Goal: Information Seeking & Learning: Learn about a topic

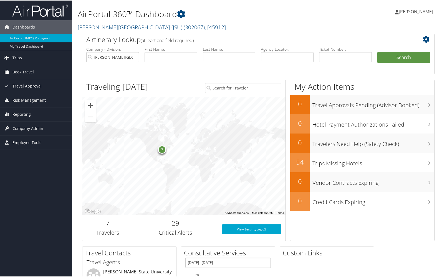
click at [161, 149] on div "7" at bounding box center [162, 149] width 8 height 8
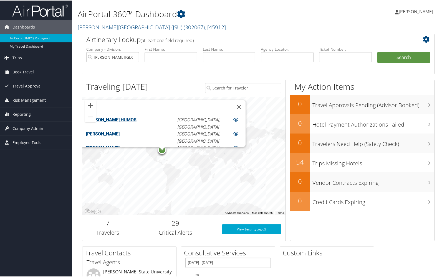
click at [235, 129] on div "7 ALI ABUEL HUMOS Detroit, MI ALI ABUELHUMOS Detroit, MI CHRISTOPHER R LACKING …" at bounding box center [183, 156] width 203 height 118
click at [242, 142] on div "7 ALI ABUEL HUMOS Detroit, MI ALI ABUELHUMOS Detroit, MI CHRISTOPHER R LACKING …" at bounding box center [183, 156] width 203 height 118
click at [232, 103] on button "Close" at bounding box center [238, 106] width 13 height 13
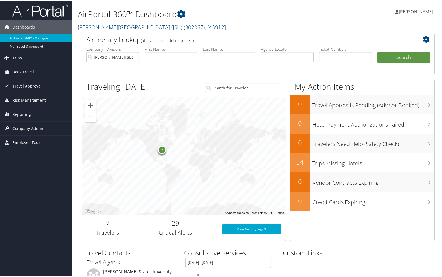
click at [149, 133] on div "7" at bounding box center [183, 156] width 203 height 118
click at [11, 99] on link "Risk Management" at bounding box center [36, 100] width 72 height 14
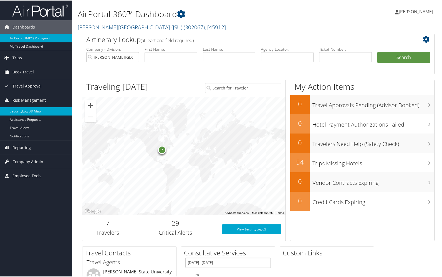
click at [19, 108] on link "SecurityLogic® Map" at bounding box center [36, 111] width 72 height 8
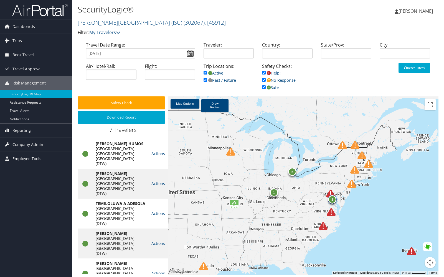
click at [328, 194] on img at bounding box center [330, 193] width 9 height 9
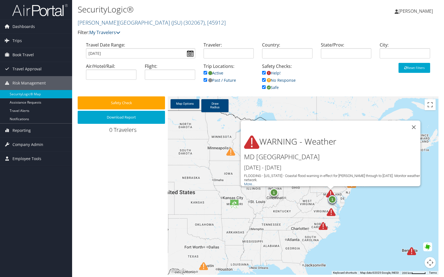
click at [332, 212] on img at bounding box center [331, 212] width 9 height 9
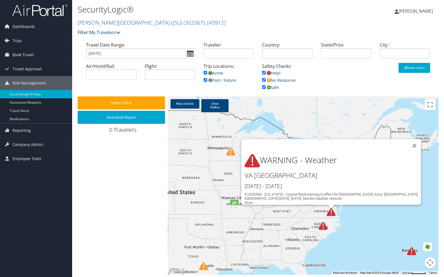
click at [323, 226] on img at bounding box center [323, 226] width 9 height 9
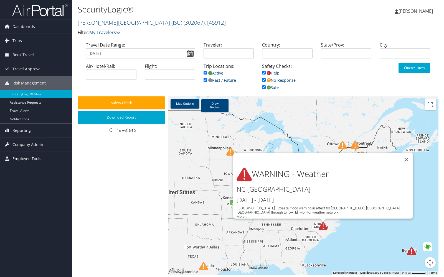
click at [347, 236] on div "1 5 1 WARNING - Weather NC UNITED STATES Sep 30th - Oct 3rd FLOODING - North Ca…" at bounding box center [303, 185] width 271 height 179
click at [406, 157] on button "Close" at bounding box center [405, 159] width 13 height 13
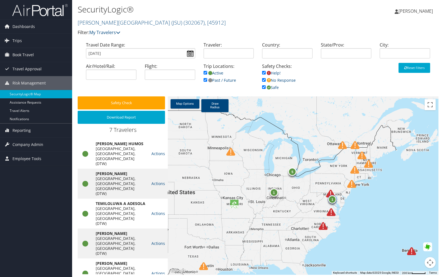
click at [293, 174] on div "5" at bounding box center [292, 172] width 8 height 8
click at [337, 175] on div "1 5 1 5 Travelers 5 Active locations" at bounding box center [303, 185] width 271 height 179
click at [311, 139] on button "Close" at bounding box center [306, 142] width 13 height 13
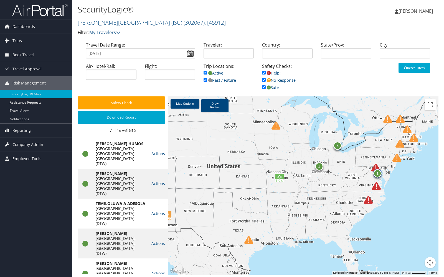
drag, startPoint x: 291, startPoint y: 208, endPoint x: 339, endPoint y: 180, distance: 56.1
click at [339, 180] on div "1 5 1" at bounding box center [303, 185] width 271 height 179
click at [378, 173] on div "1" at bounding box center [377, 173] width 8 height 8
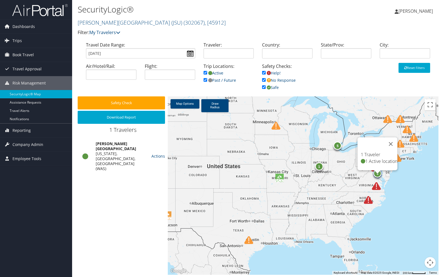
click at [350, 194] on div "1 5 1 1 Traveler 1 Active location" at bounding box center [303, 185] width 271 height 179
click at [396, 140] on button "Close" at bounding box center [390, 143] width 13 height 13
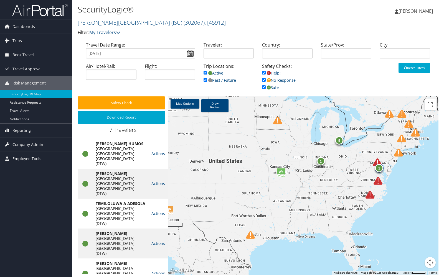
drag, startPoint x: 272, startPoint y: 207, endPoint x: 273, endPoint y: 200, distance: 6.5
click at [273, 200] on div "1 5 1" at bounding box center [303, 185] width 271 height 179
click at [399, 154] on img at bounding box center [398, 152] width 9 height 9
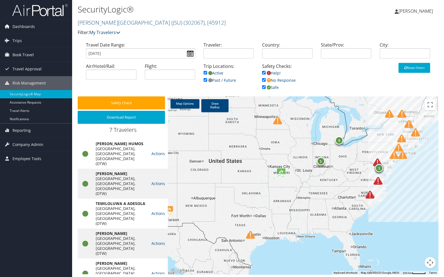
click at [401, 154] on div at bounding box center [396, 158] width 15 height 15
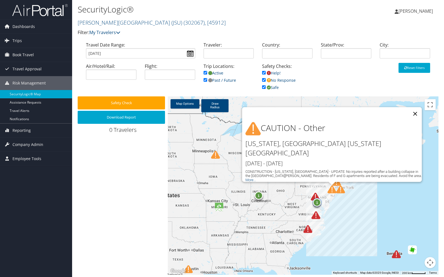
click at [417, 119] on button "Close" at bounding box center [414, 113] width 13 height 13
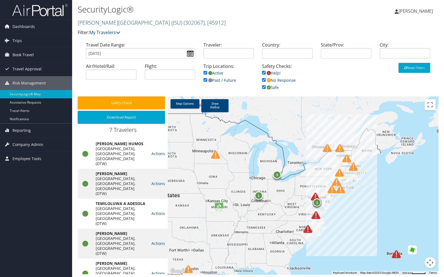
click at [330, 190] on img at bounding box center [331, 189] width 9 height 9
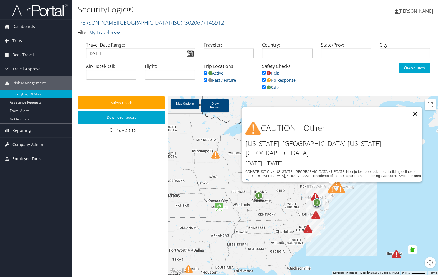
click at [415, 120] on button "Close" at bounding box center [414, 113] width 13 height 13
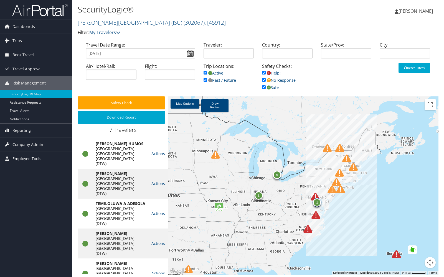
click at [338, 182] on img at bounding box center [336, 182] width 9 height 9
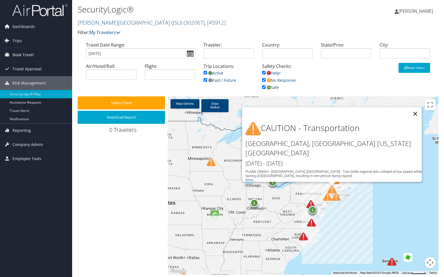
click at [416, 119] on button "Close" at bounding box center [414, 113] width 13 height 13
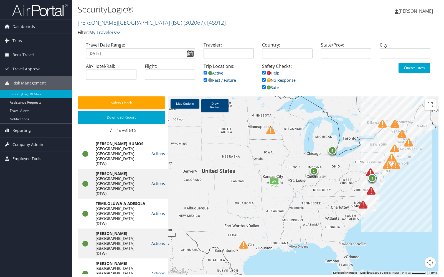
drag, startPoint x: 296, startPoint y: 189, endPoint x: 354, endPoint y: 158, distance: 66.0
click at [354, 158] on div "1 5 1" at bounding box center [303, 185] width 271 height 179
click at [315, 172] on div "1" at bounding box center [314, 171] width 8 height 8
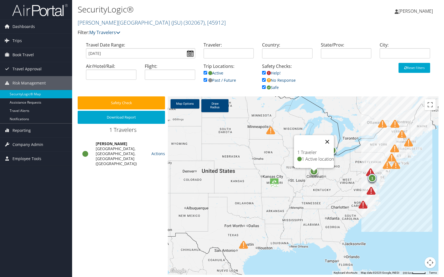
click at [334, 139] on button "Close" at bounding box center [326, 141] width 13 height 13
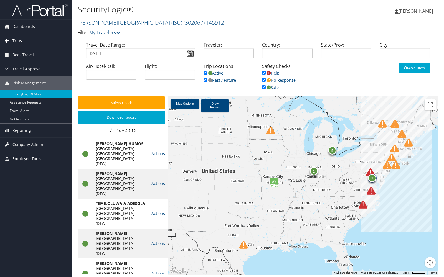
click at [15, 38] on span "Trips" at bounding box center [16, 41] width 9 height 14
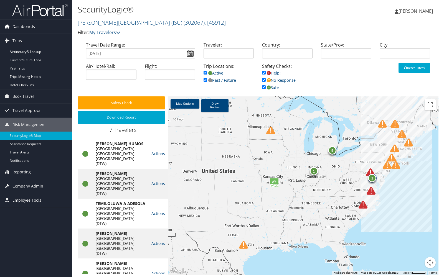
click at [23, 25] on span "Dashboards" at bounding box center [23, 27] width 22 height 14
